Goal: Navigation & Orientation: Find specific page/section

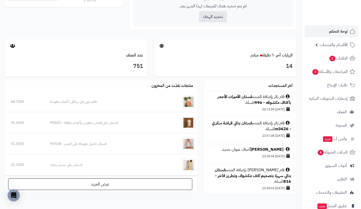
scroll to position [230, 0]
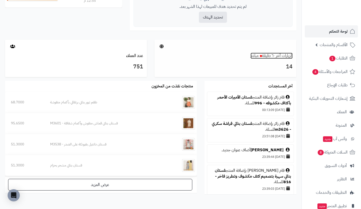
click at [283, 55] on link "الزيارات آخر ٦٠ دقيقة مباشر" at bounding box center [272, 56] width 42 height 6
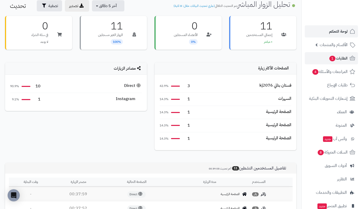
scroll to position [22, 0]
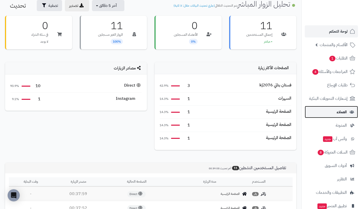
click at [329, 112] on link "العملاء" at bounding box center [331, 112] width 53 height 12
